Goal: Find specific page/section: Find specific page/section

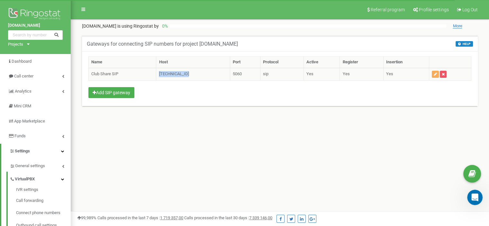
drag, startPoint x: 199, startPoint y: 74, endPoint x: 158, endPoint y: 74, distance: 41.2
click at [158, 74] on td "186.215.79.234" at bounding box center [193, 74] width 74 height 13
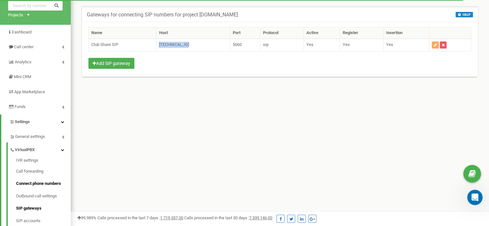
scroll to position [64, 0]
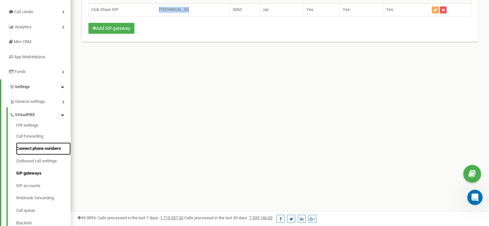
click at [33, 151] on link "Connect phone numbers" at bounding box center [43, 148] width 55 height 13
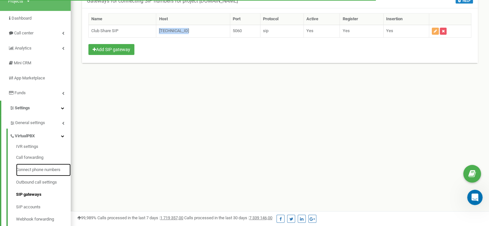
scroll to position [32, 0]
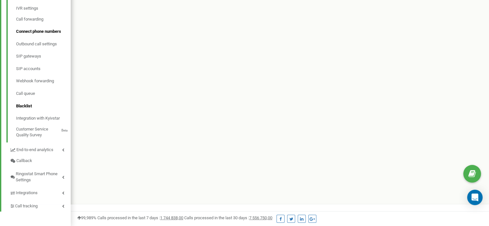
scroll to position [183, 0]
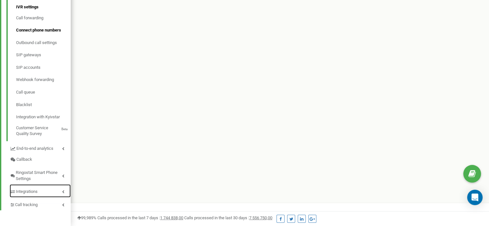
click at [55, 193] on div "General settings VirtualPBX IVR settings Call forwarding Connect phone numbers …" at bounding box center [40, 93] width 61 height 234
click at [51, 191] on link "Integrations" at bounding box center [40, 190] width 61 height 13
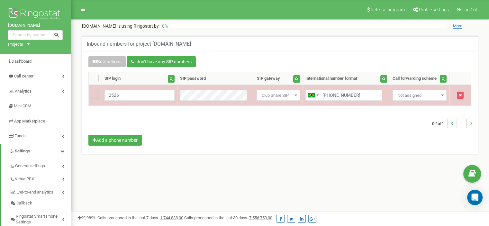
click at [271, 97] on span "Club Share SIP" at bounding box center [278, 95] width 43 height 11
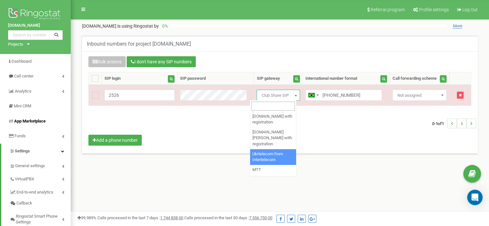
click at [32, 116] on div "Dashboard Call center Analytics Mini CRM App Marketplace Funds Settings General…" at bounding box center [35, 165] width 71 height 222
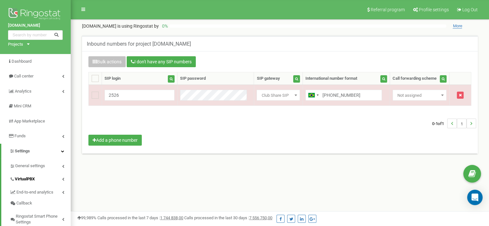
scroll to position [160, 0]
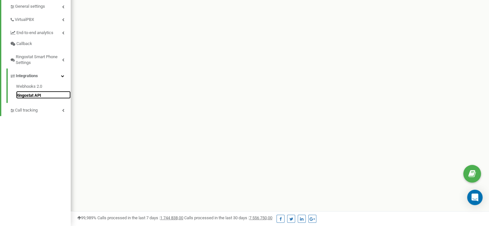
click at [30, 97] on link "Ringostat API" at bounding box center [43, 95] width 55 height 8
